Goal: Task Accomplishment & Management: Manage account settings

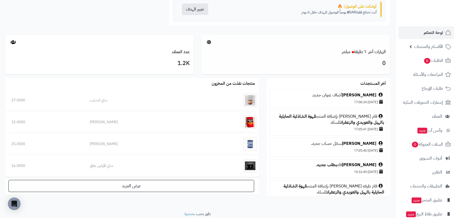
scroll to position [264, 0]
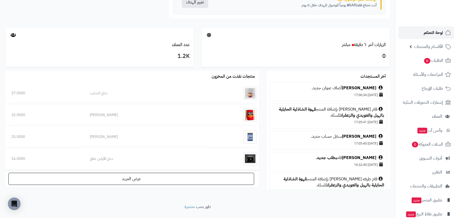
click at [434, 36] on span "لوحة التحكم" at bounding box center [433, 32] width 19 height 7
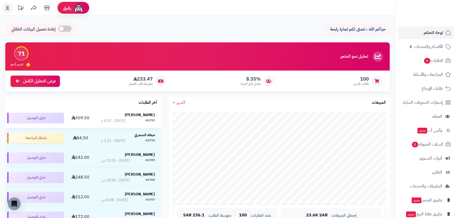
click at [145, 119] on div "#6711" at bounding box center [149, 120] width 9 height 5
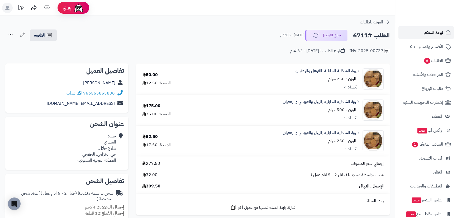
click at [435, 28] on link "لوحة التحكم" at bounding box center [425, 32] width 55 height 13
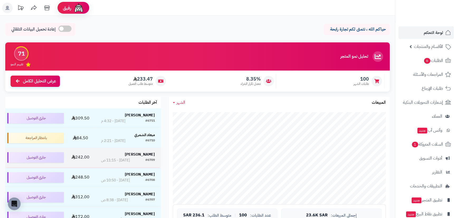
click at [140, 155] on strong "[PERSON_NAME]" at bounding box center [140, 155] width 30 height 6
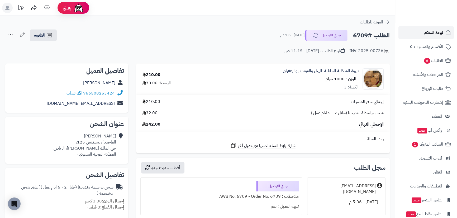
click at [432, 32] on span "لوحة التحكم" at bounding box center [433, 32] width 19 height 7
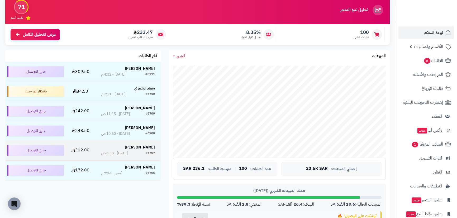
scroll to position [48, 0]
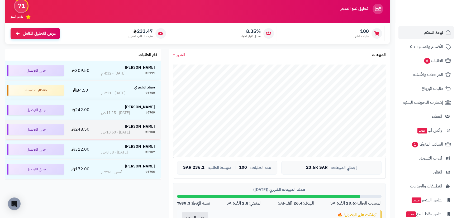
click at [141, 127] on strong "hosam Allehyani" at bounding box center [140, 127] width 30 height 6
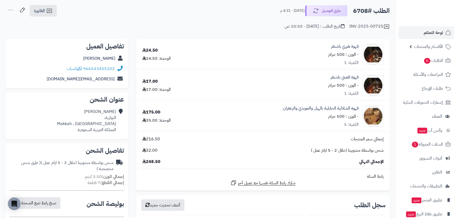
scroll to position [24, 0]
